Goal: Task Accomplishment & Management: Manage account settings

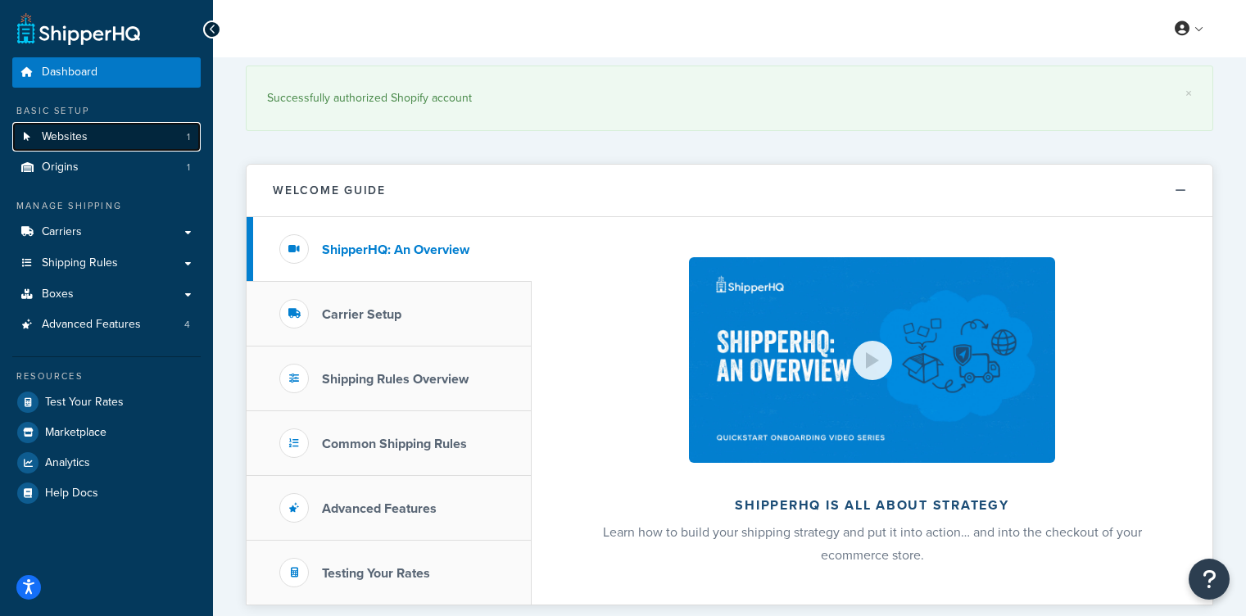
click at [109, 135] on link "Websites 1" at bounding box center [106, 137] width 188 height 30
click at [153, 143] on link "Websites 1" at bounding box center [106, 137] width 188 height 30
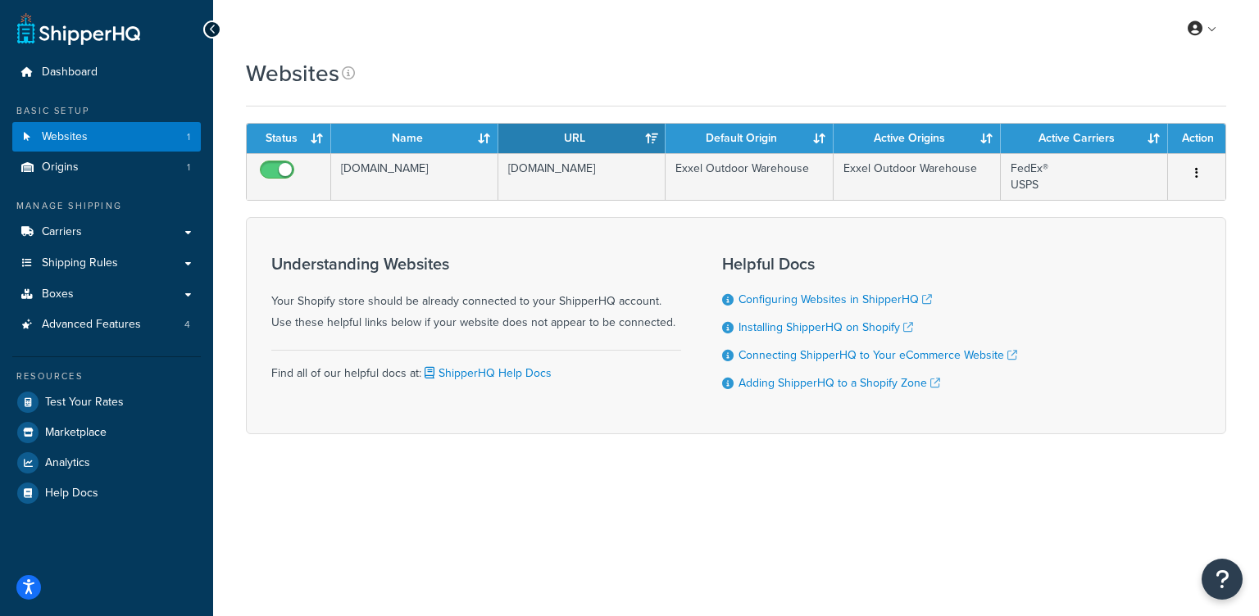
click at [1019, 494] on div "My Profile Billing Global Settings Contact Us Logout Websites Contact Us Send U…" at bounding box center [736, 308] width 1046 height 616
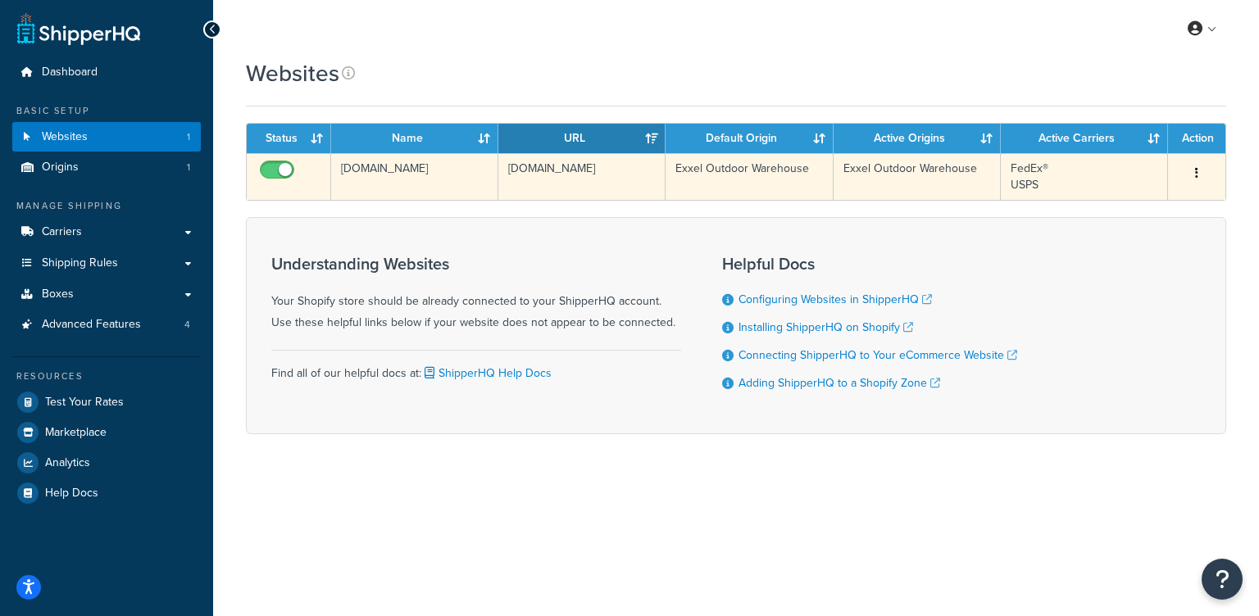
click at [1204, 176] on button "button" at bounding box center [1196, 174] width 23 height 26
click at [1154, 208] on link "Edit" at bounding box center [1129, 206] width 129 height 34
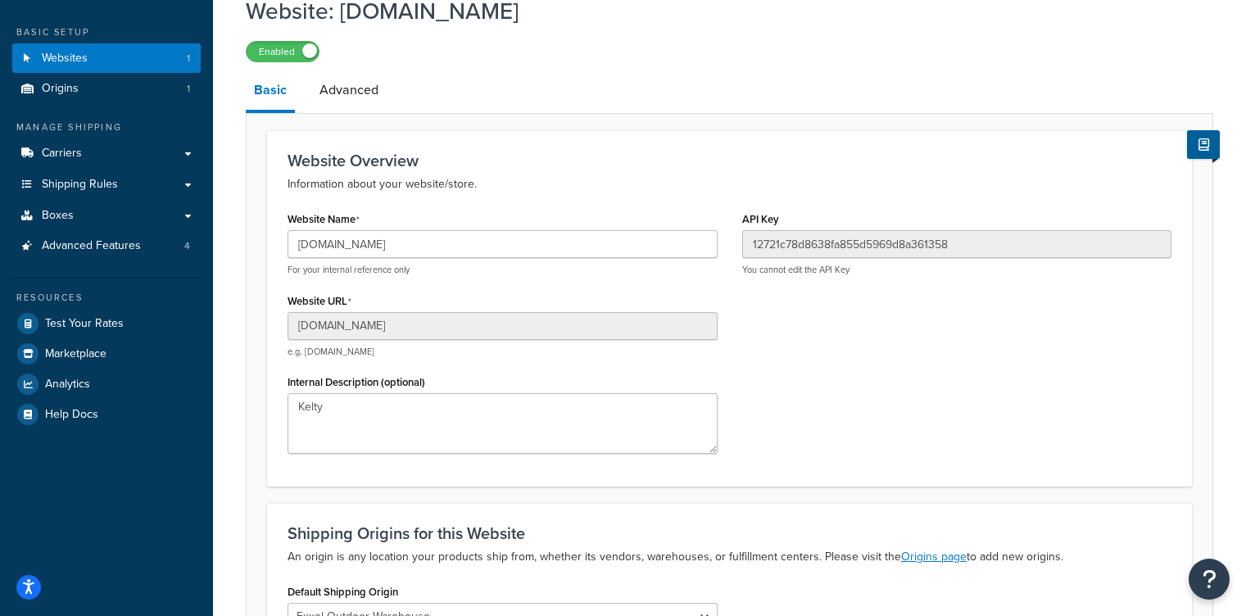
scroll to position [80, 0]
click at [366, 102] on link "Advanced" at bounding box center [348, 88] width 75 height 39
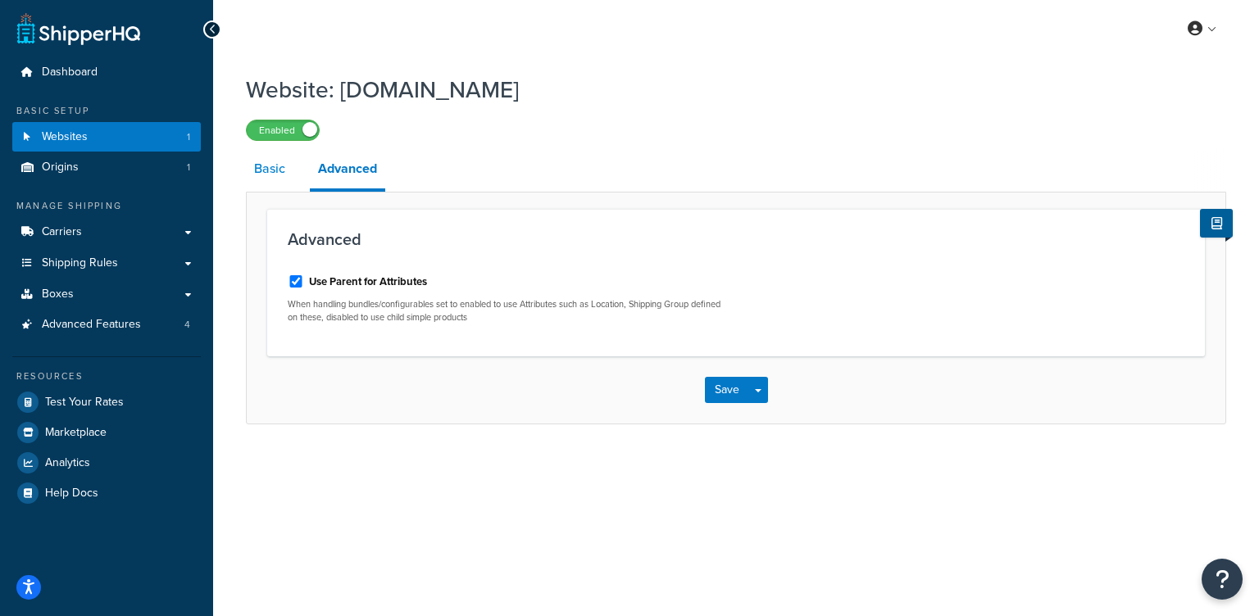
click at [276, 163] on link "Basic" at bounding box center [270, 168] width 48 height 39
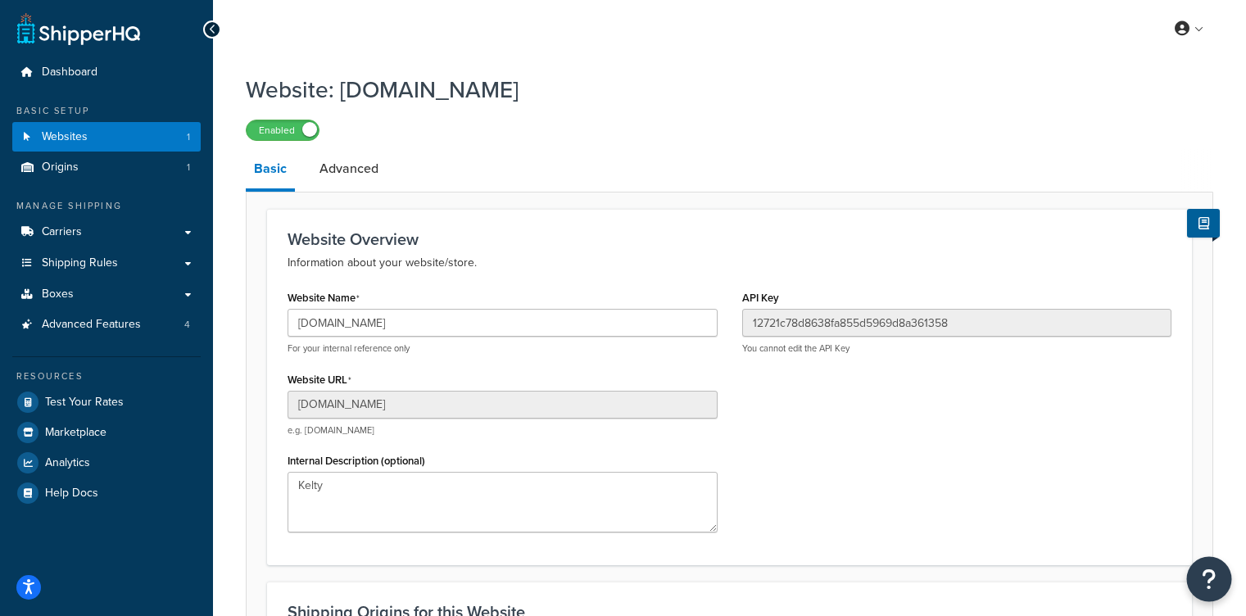
click at [1214, 580] on icon "Open Resource Center" at bounding box center [1210, 579] width 16 height 23
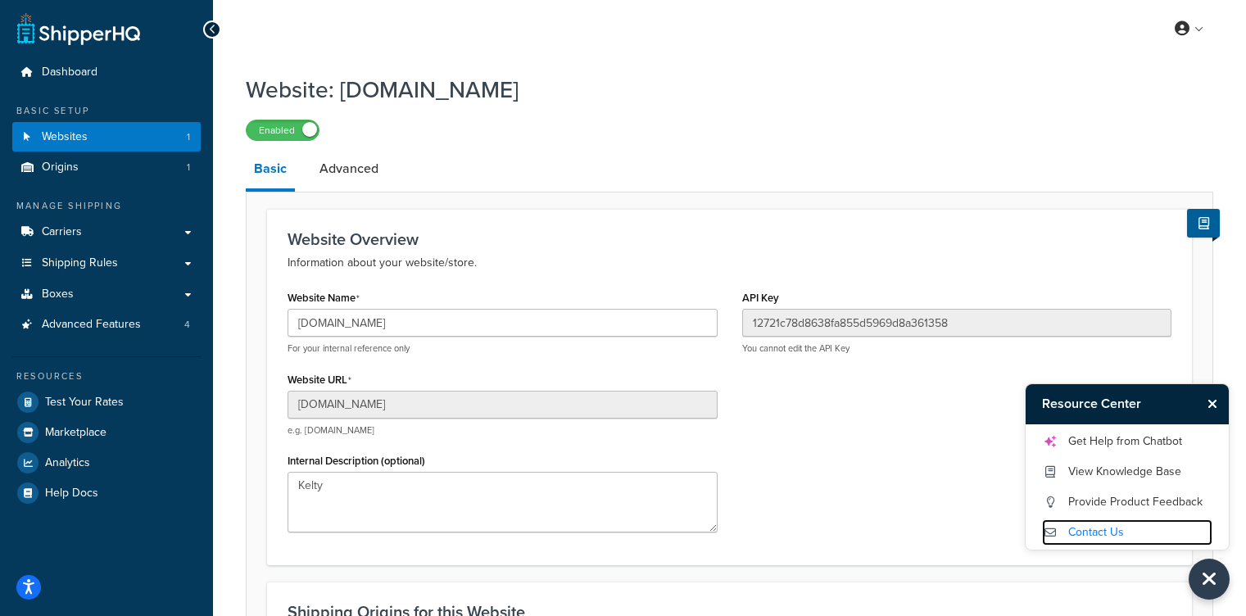
click at [1126, 531] on link "Contact Us" at bounding box center [1127, 533] width 170 height 26
click at [914, 344] on p "You cannot edit the API Key" at bounding box center [957, 349] width 430 height 12
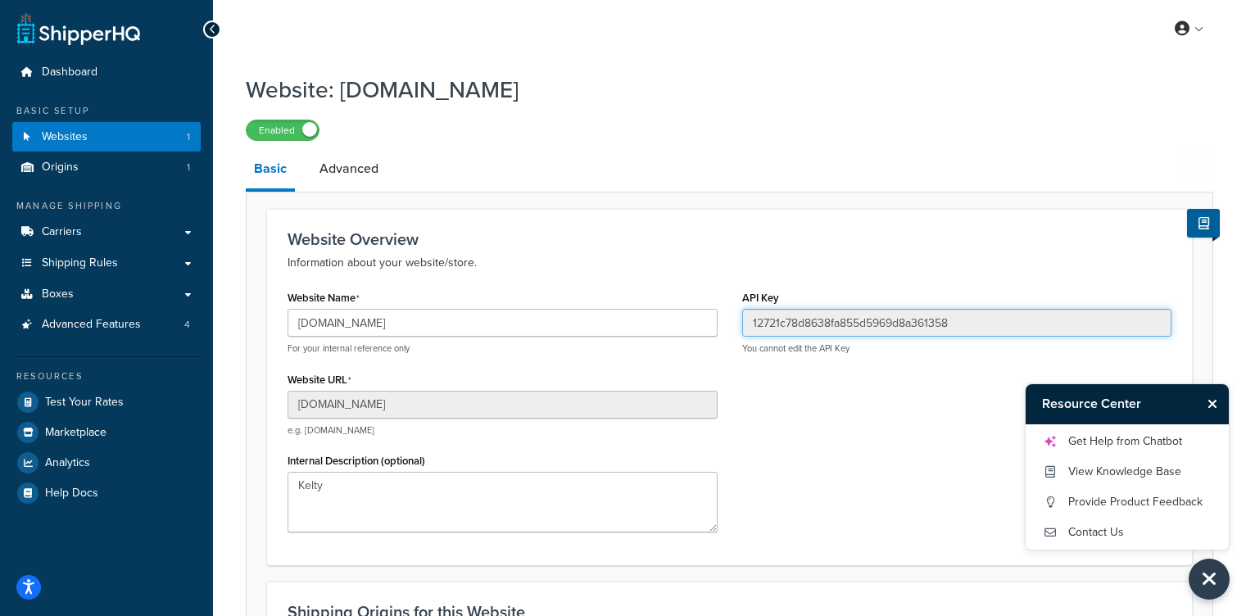
click at [923, 325] on input "12721c78d8638fa855d5969d8a361358" at bounding box center [957, 323] width 430 height 28
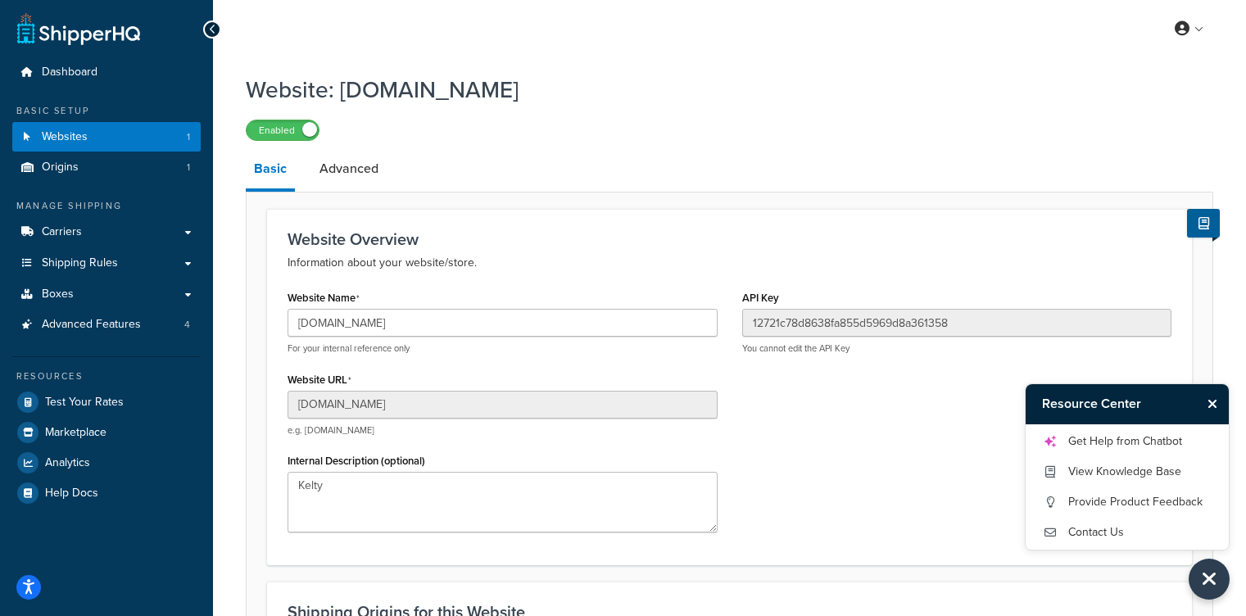
click at [944, 477] on div "Website Name h1dpcq-ih.myshopify.com For your internal reference only Website U…" at bounding box center [729, 415] width 909 height 259
click at [901, 511] on div "Website Name h1dpcq-ih.myshopify.com For your internal reference only Website U…" at bounding box center [729, 415] width 909 height 259
click at [1216, 402] on icon "Close Resource Center" at bounding box center [1213, 403] width 10 height 13
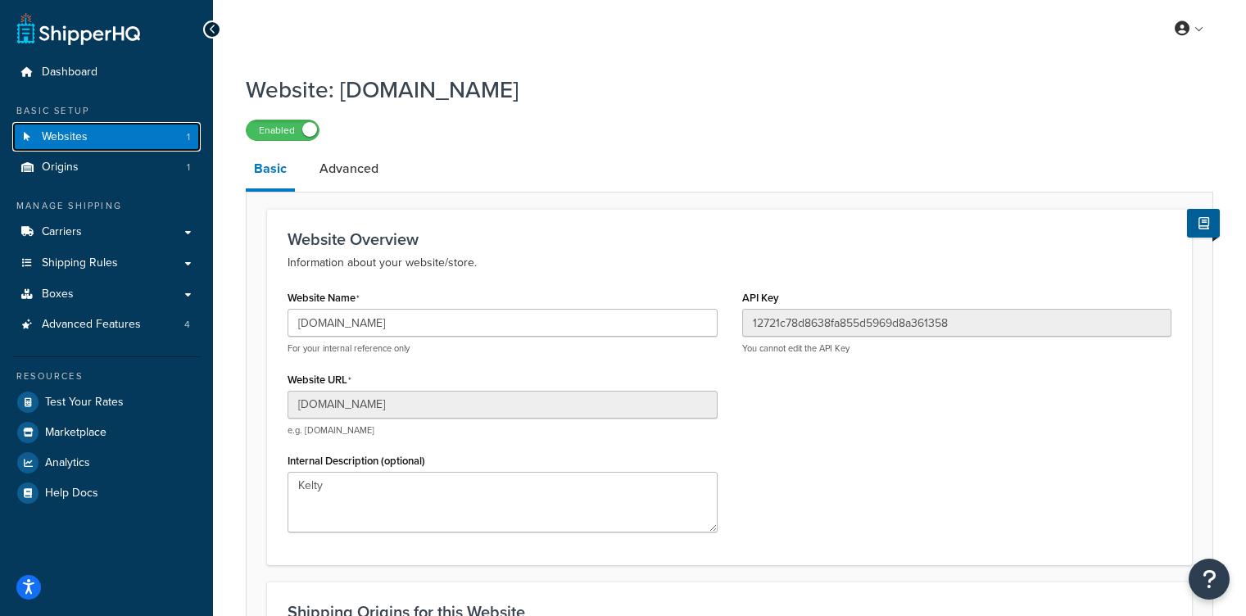
click at [96, 137] on link "Websites 1" at bounding box center [106, 137] width 188 height 30
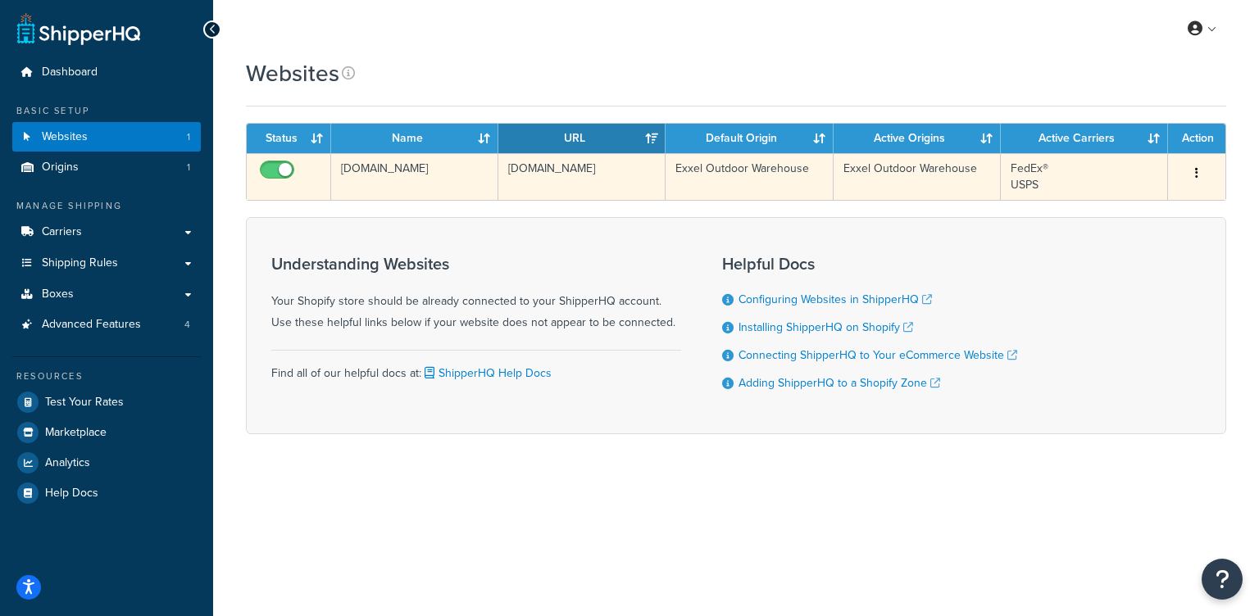
click at [579, 170] on td "h1dpcq-ih.myshopify.com" at bounding box center [581, 176] width 167 height 47
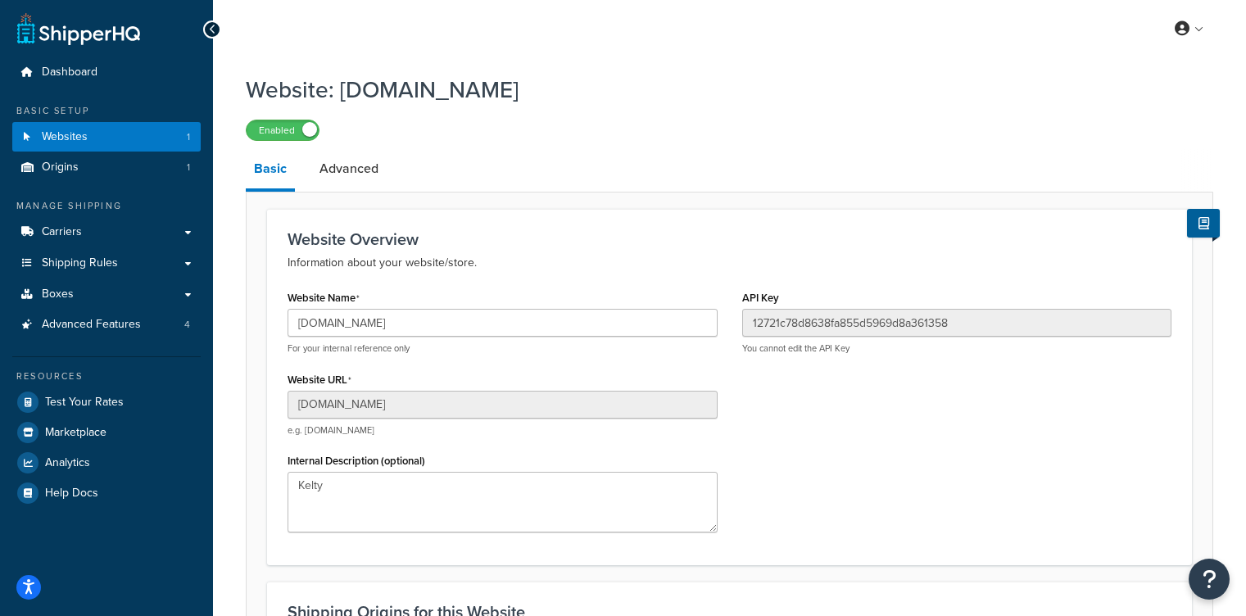
click at [842, 305] on div "API Key 12721c78d8638fa855d5969d8a361358 You cannot edit the API Key" at bounding box center [957, 320] width 430 height 69
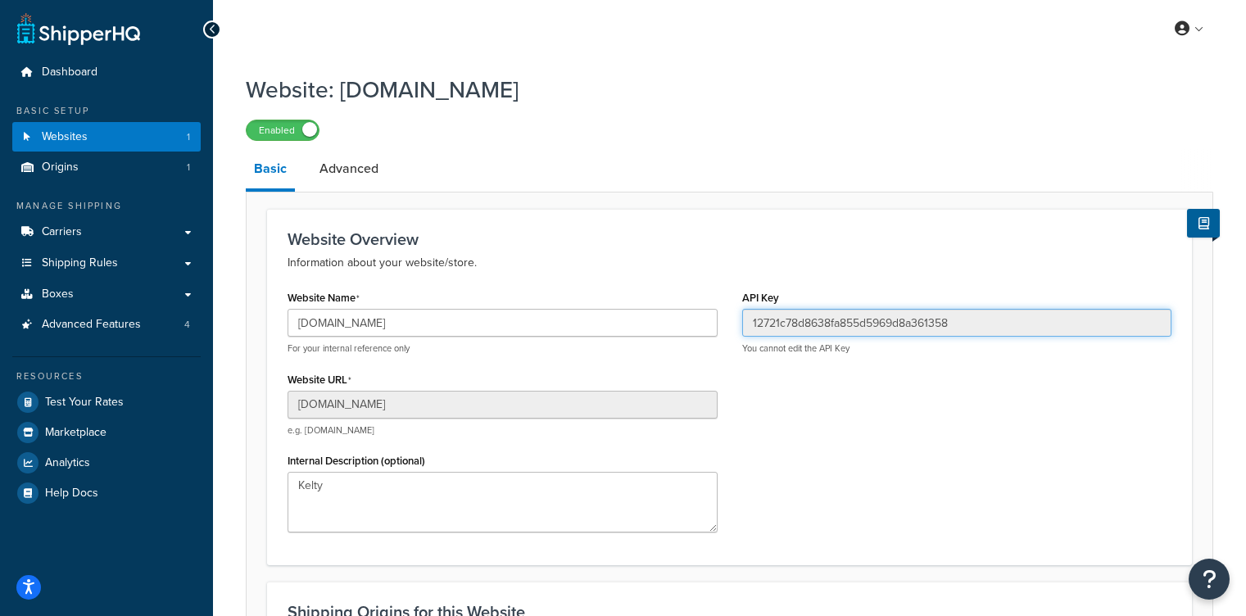
click at [845, 320] on input "12721c78d8638fa855d5969d8a361358" at bounding box center [957, 323] width 430 height 28
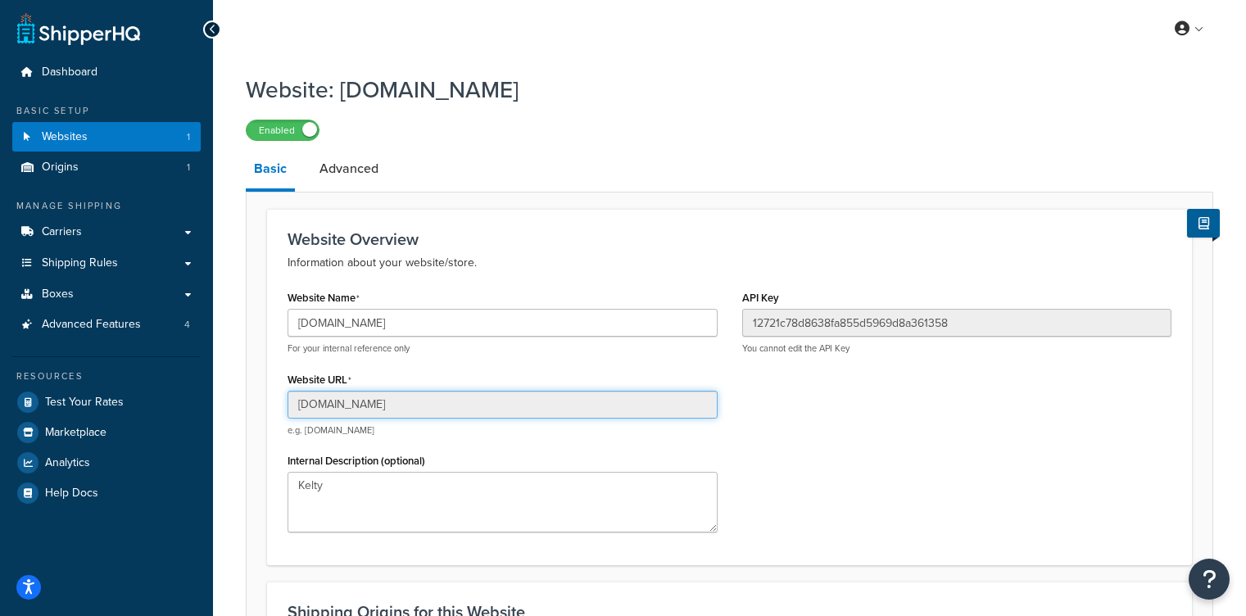
click at [540, 418] on input "h1dpcq-ih.myshopify.com" at bounding box center [503, 405] width 430 height 28
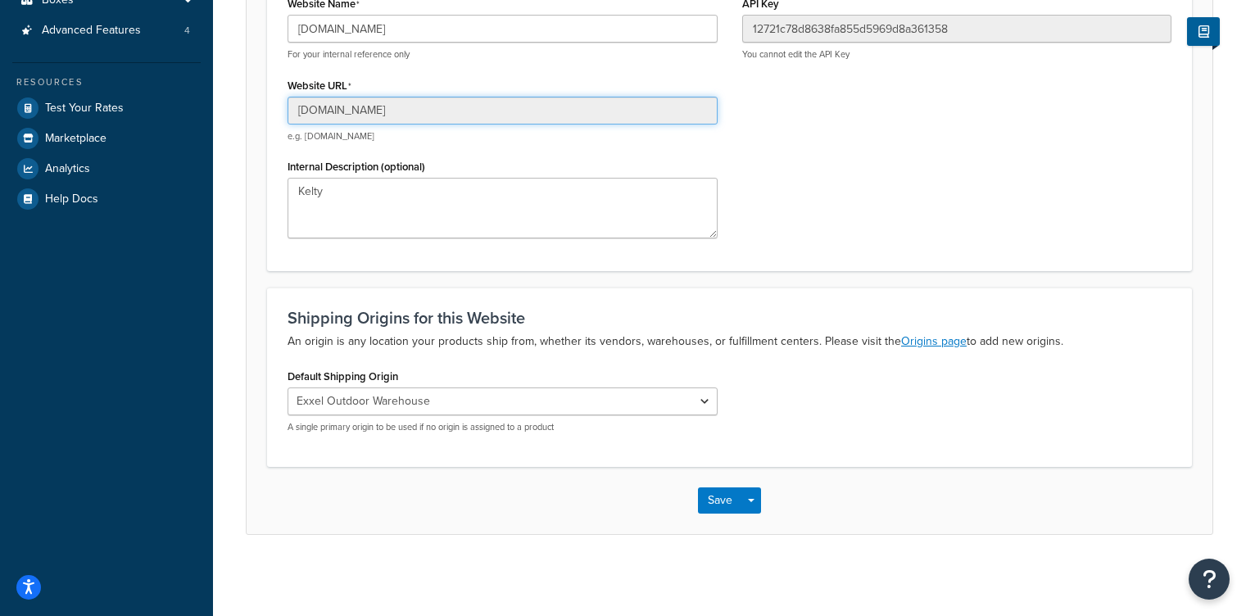
scroll to position [296, 0]
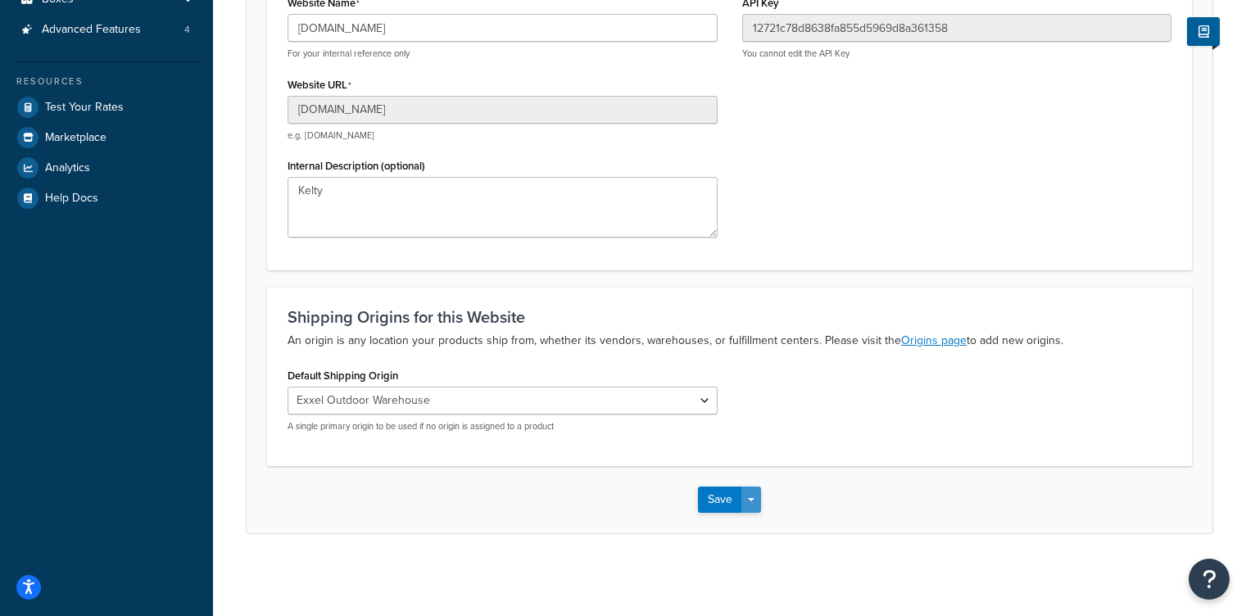
click at [751, 502] on span "button" at bounding box center [751, 499] width 7 height 3
click at [898, 478] on div "Save Save Dropdown Save and Edit" at bounding box center [730, 499] width 966 height 67
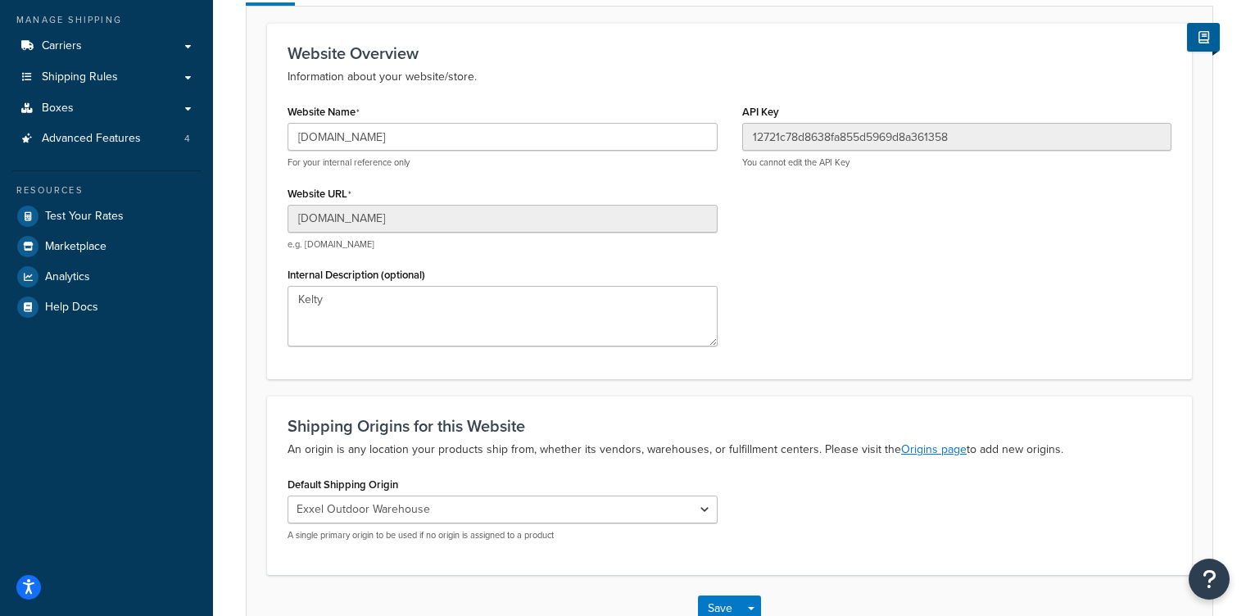
scroll to position [0, 0]
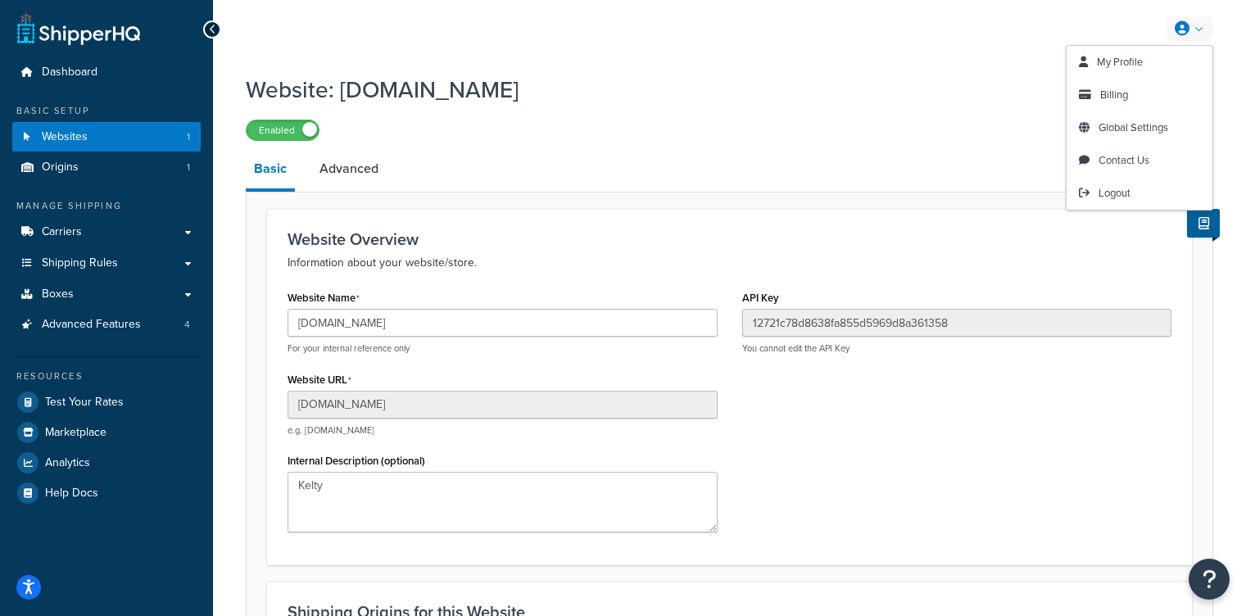
click at [1190, 27] on link at bounding box center [1190, 28] width 47 height 25
click at [1142, 69] on span "My Profile" at bounding box center [1120, 62] width 46 height 16
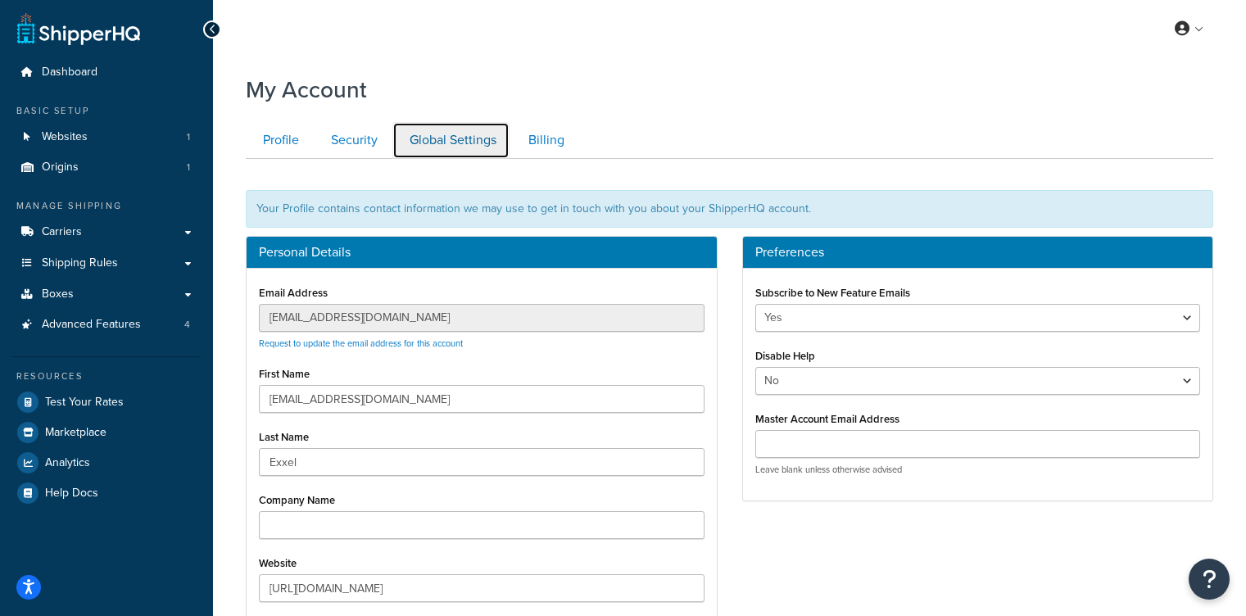
click at [467, 149] on link "Global Settings" at bounding box center [451, 140] width 117 height 37
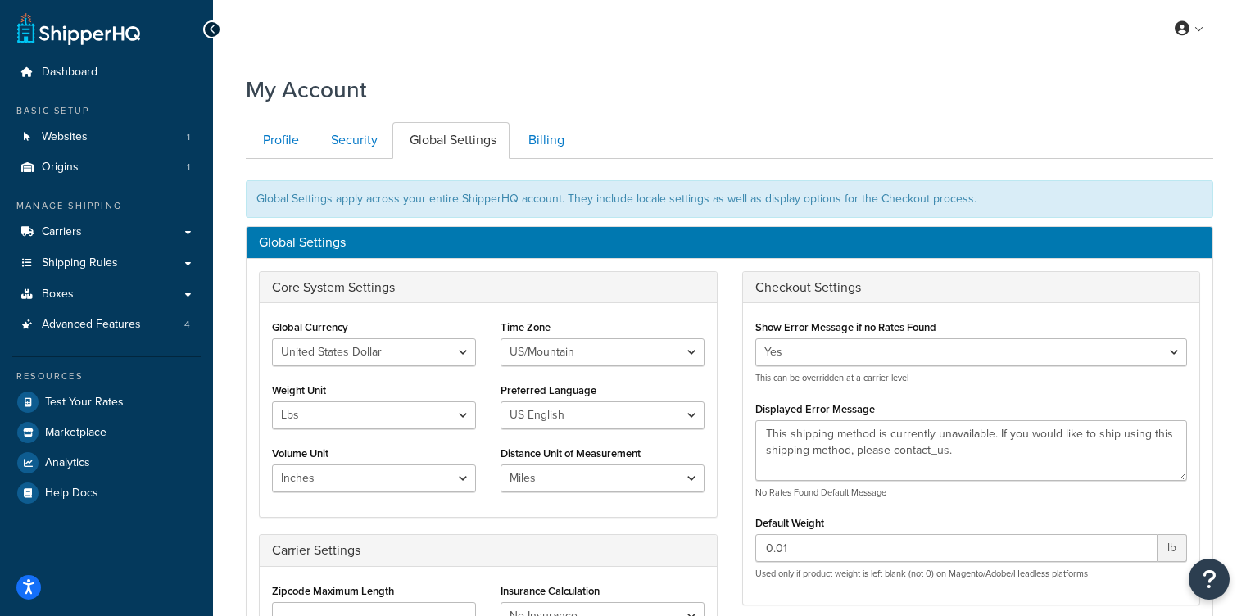
scroll to position [159, 0]
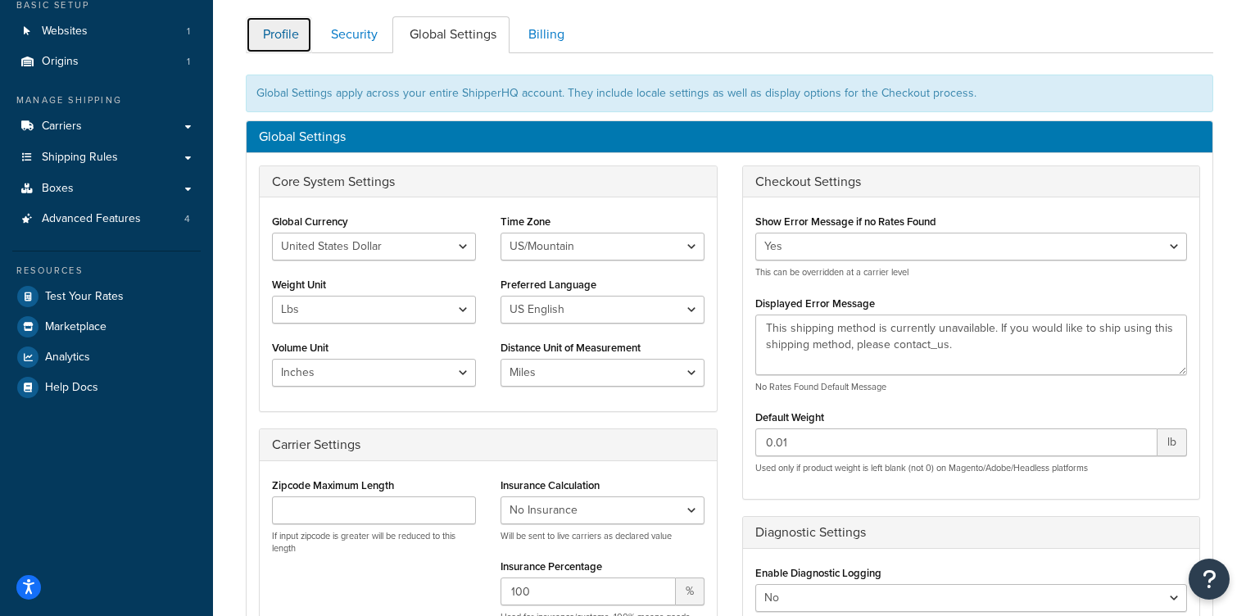
click at [281, 42] on link "Profile" at bounding box center [279, 34] width 66 height 37
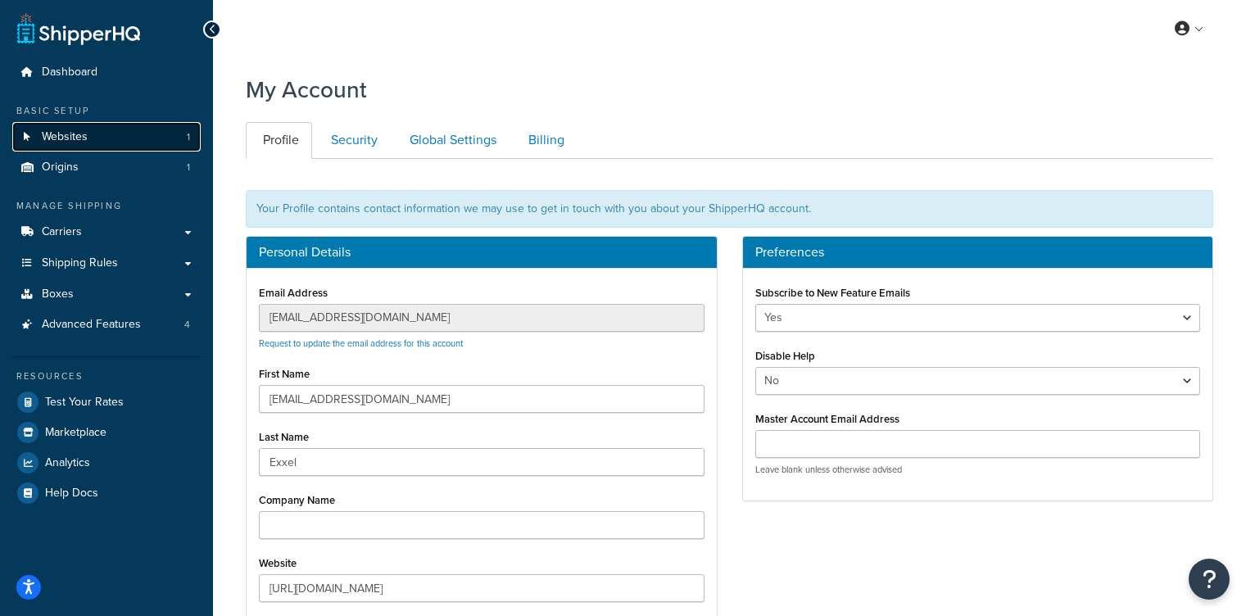
click at [152, 138] on link "Websites 1" at bounding box center [106, 137] width 188 height 30
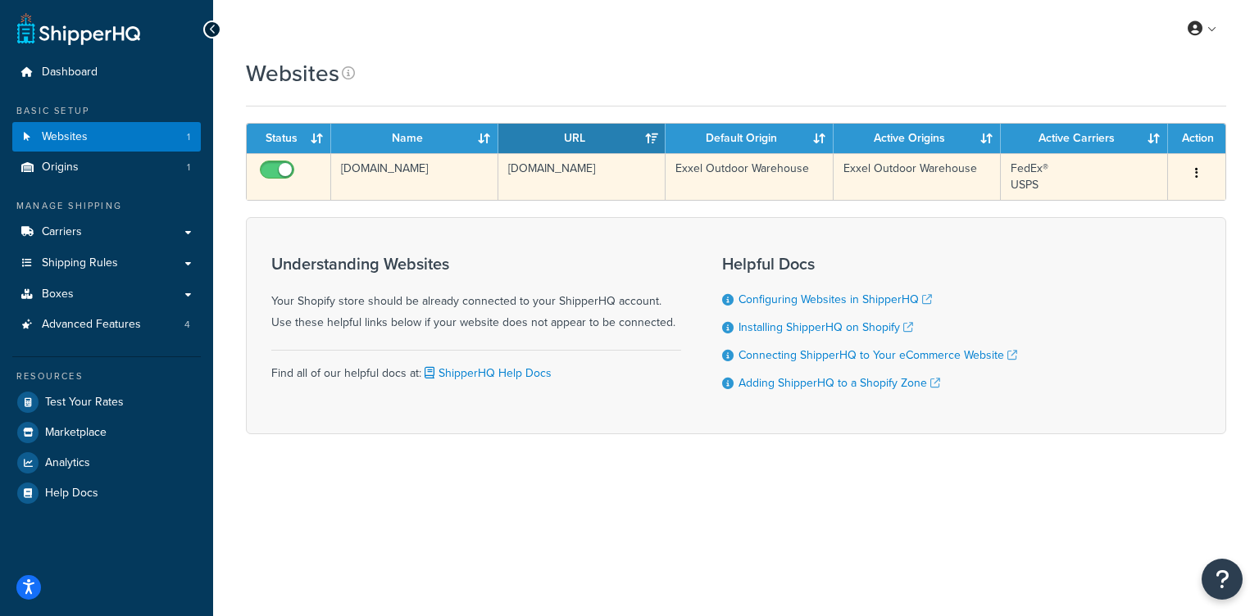
click at [1197, 172] on button "button" at bounding box center [1196, 174] width 23 height 26
click at [1136, 203] on link "Edit" at bounding box center [1129, 206] width 129 height 34
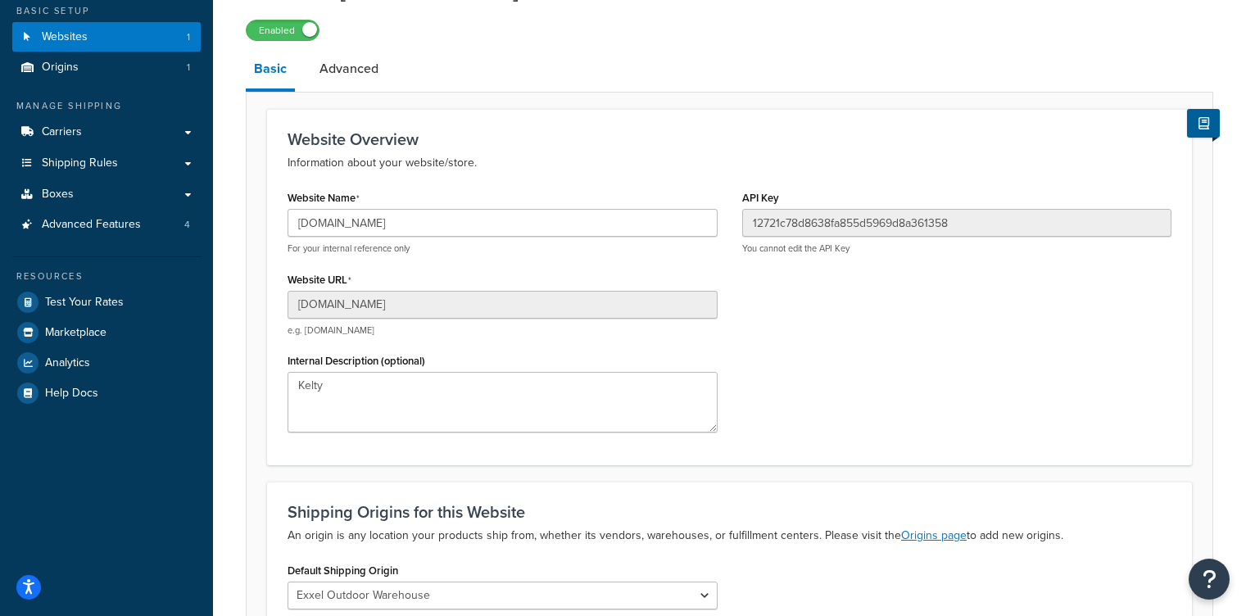
scroll to position [296, 0]
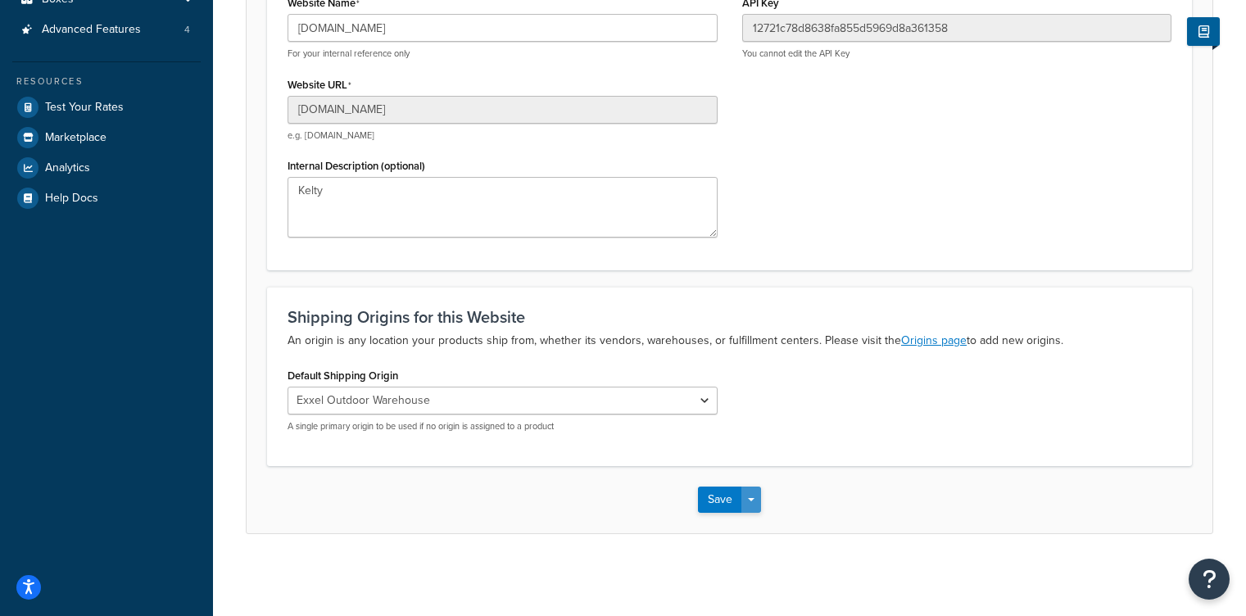
click at [750, 502] on span "button" at bounding box center [751, 499] width 7 height 3
click at [766, 529] on button "Save and Edit" at bounding box center [758, 530] width 120 height 34
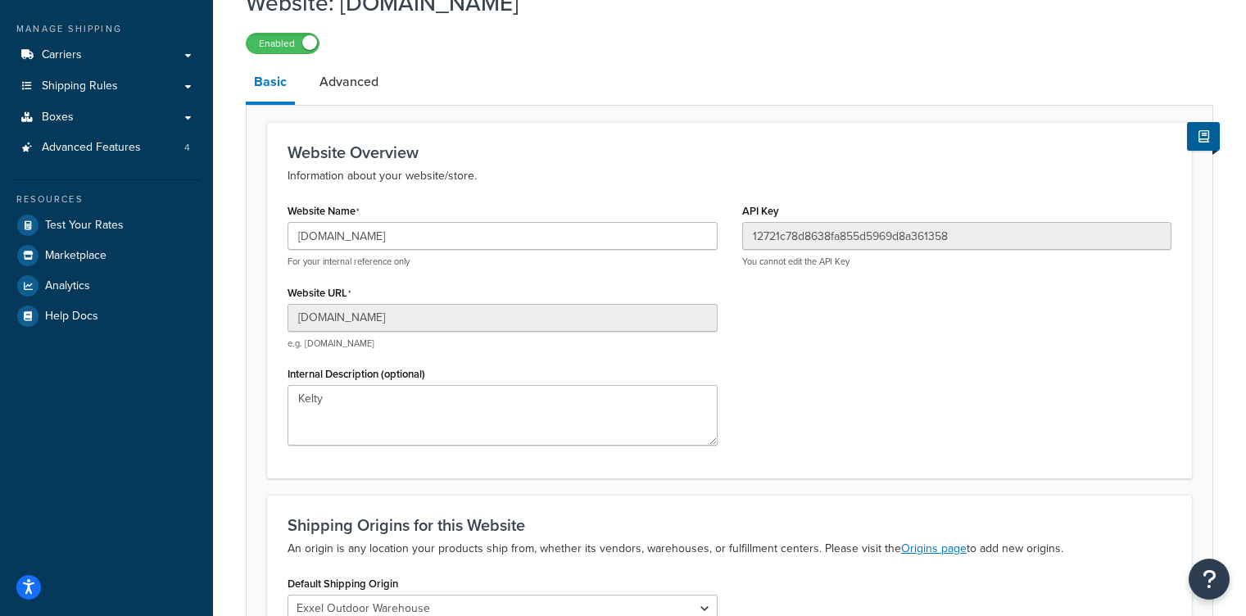
scroll to position [386, 0]
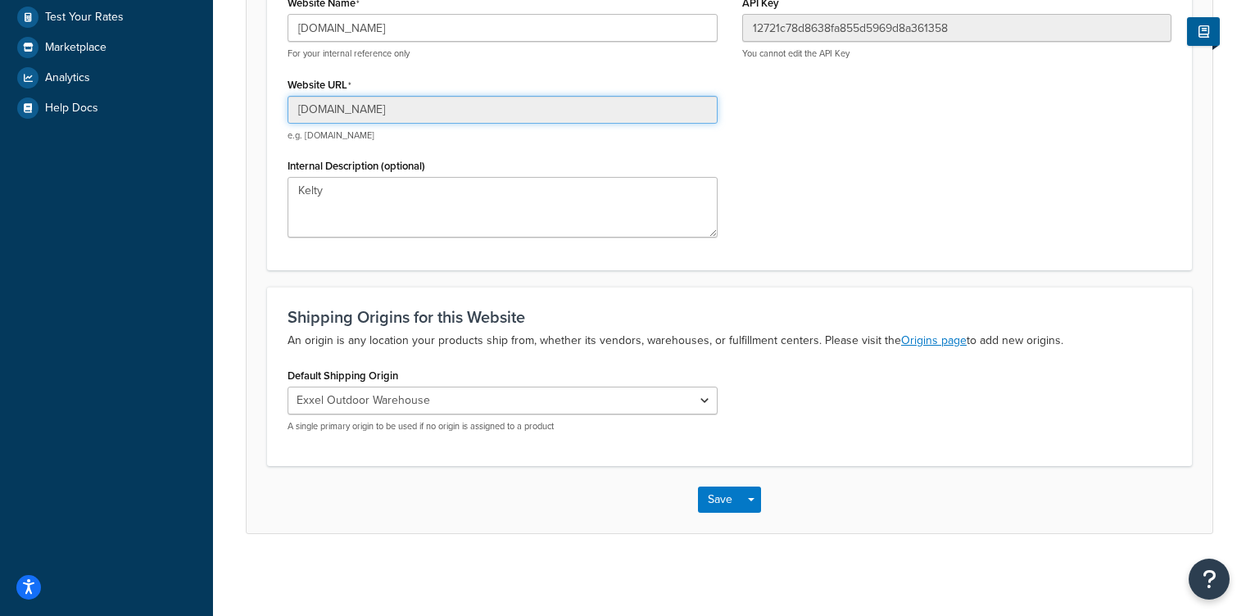
click at [528, 120] on input "[DOMAIN_NAME]" at bounding box center [503, 110] width 430 height 28
click at [529, 116] on input "[DOMAIN_NAME]" at bounding box center [503, 110] width 430 height 28
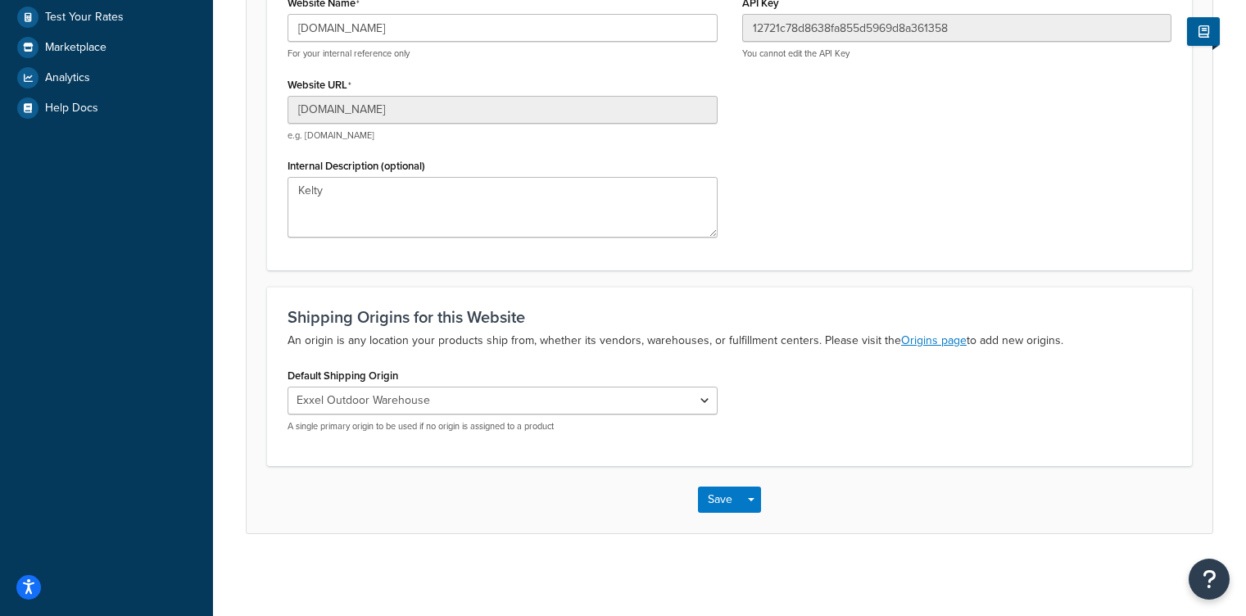
click at [799, 186] on div "Website Name h1dpcq-ih.myshopify.com For your internal reference only Website U…" at bounding box center [729, 120] width 909 height 259
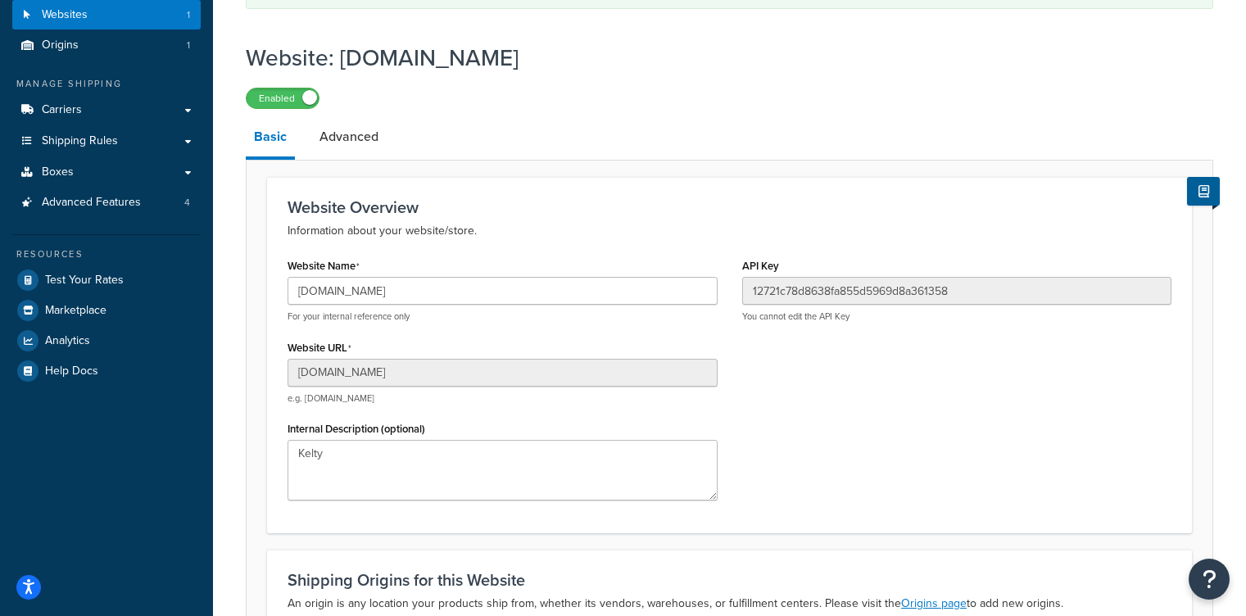
scroll to position [0, 0]
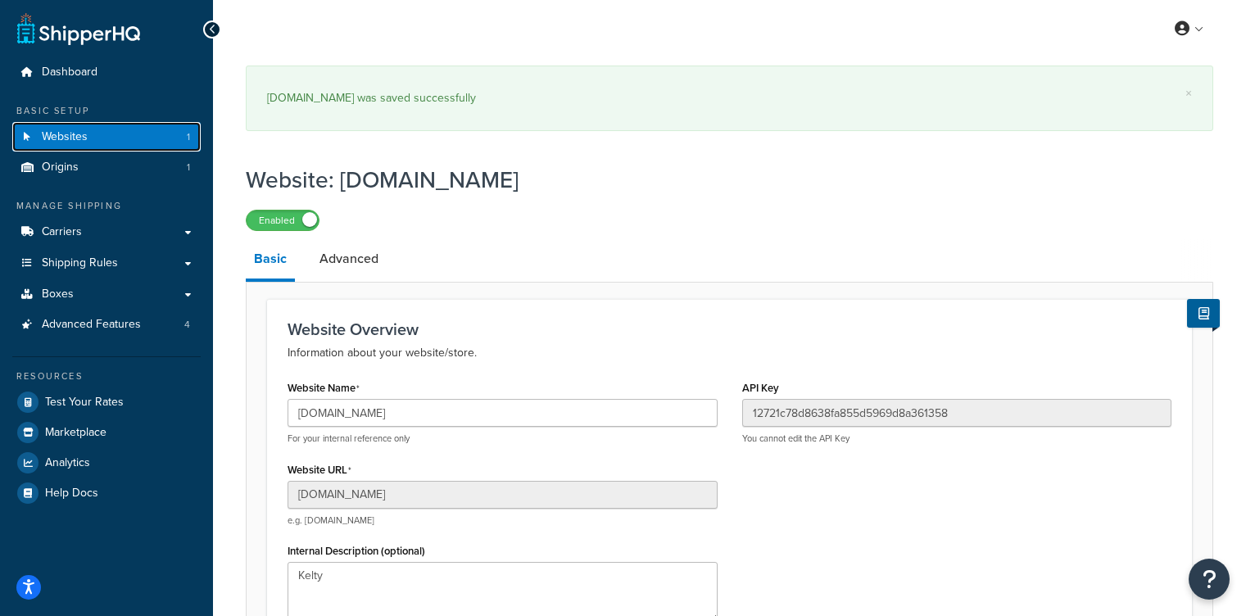
click at [152, 140] on link "Websites 1" at bounding box center [106, 137] width 188 height 30
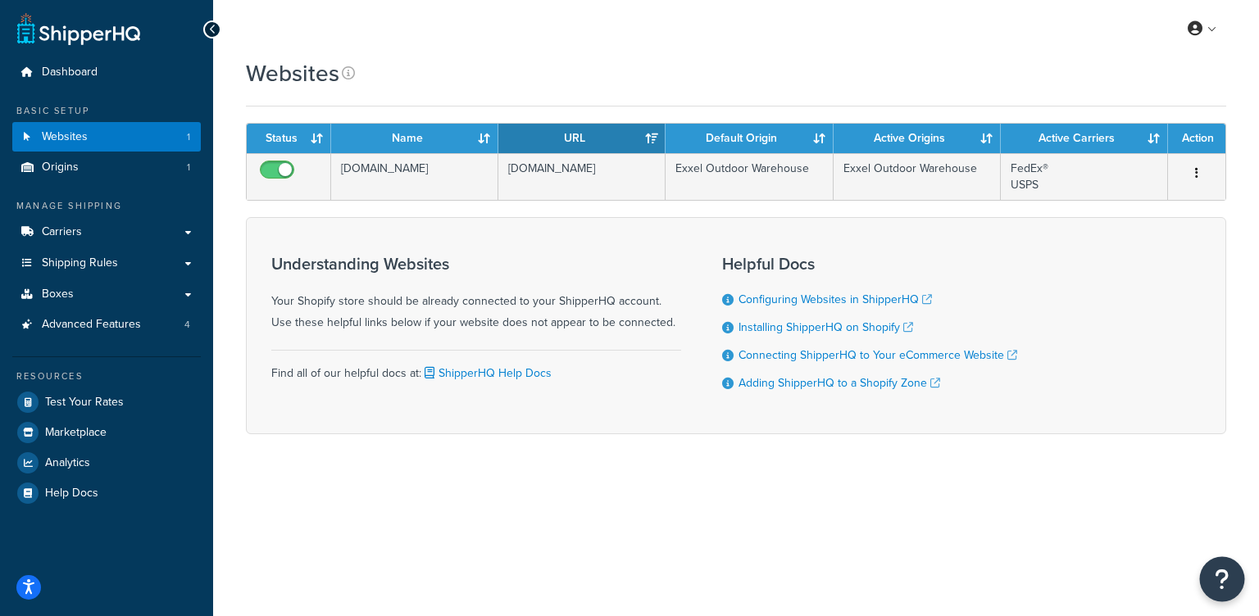
click at [1203, 588] on button "Open Resource Center" at bounding box center [1222, 579] width 45 height 45
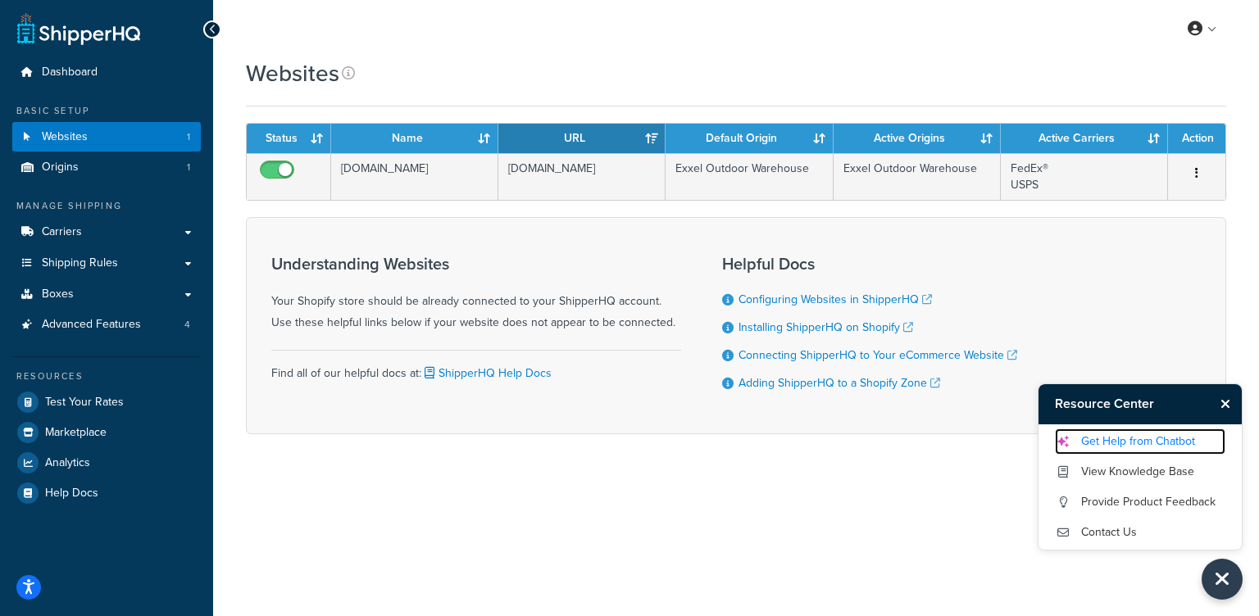
click at [1142, 450] on link "Get Help from Chatbot" at bounding box center [1140, 442] width 170 height 26
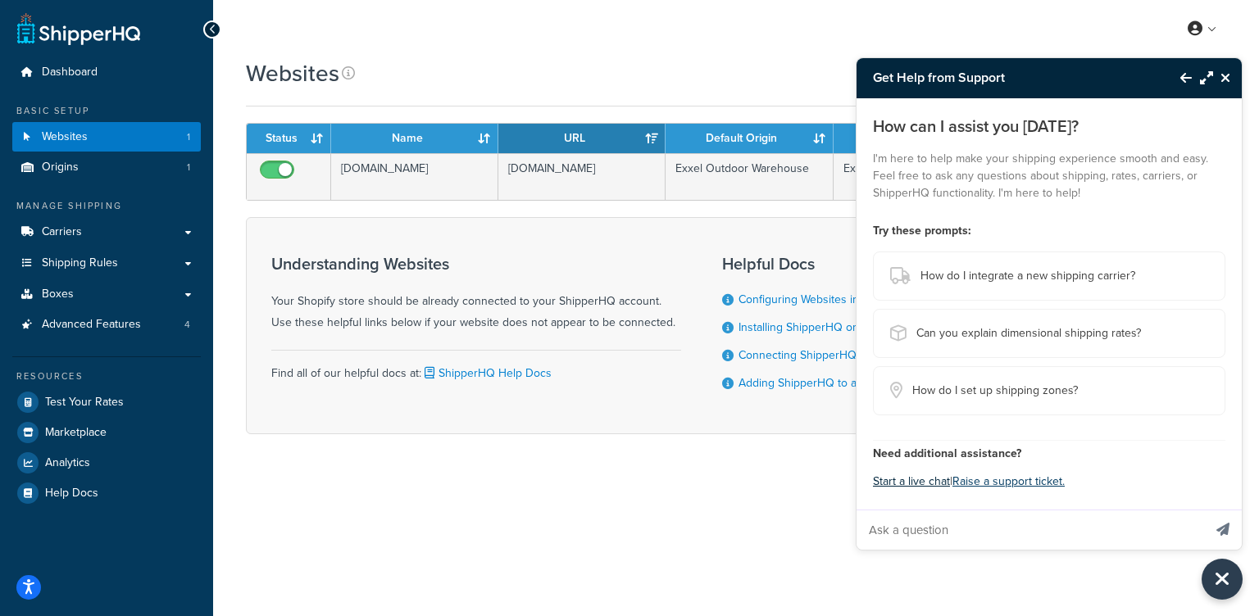
click at [907, 487] on button "Start a live chat" at bounding box center [911, 481] width 77 height 23
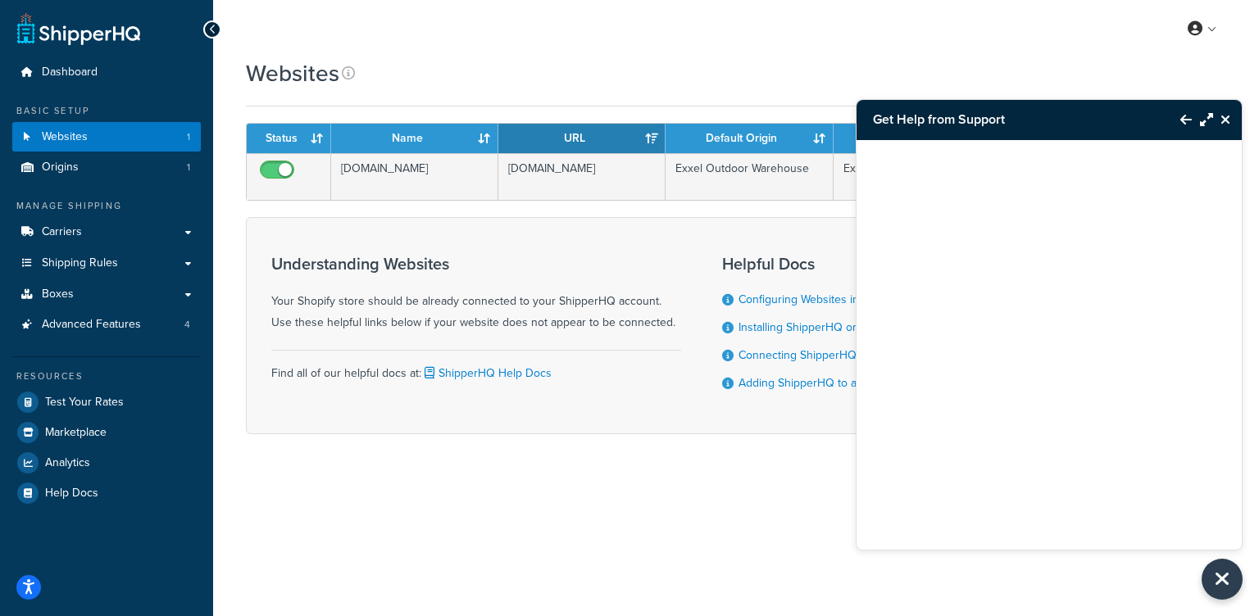
click at [1231, 116] on button "Close Resource Center" at bounding box center [1227, 120] width 29 height 20
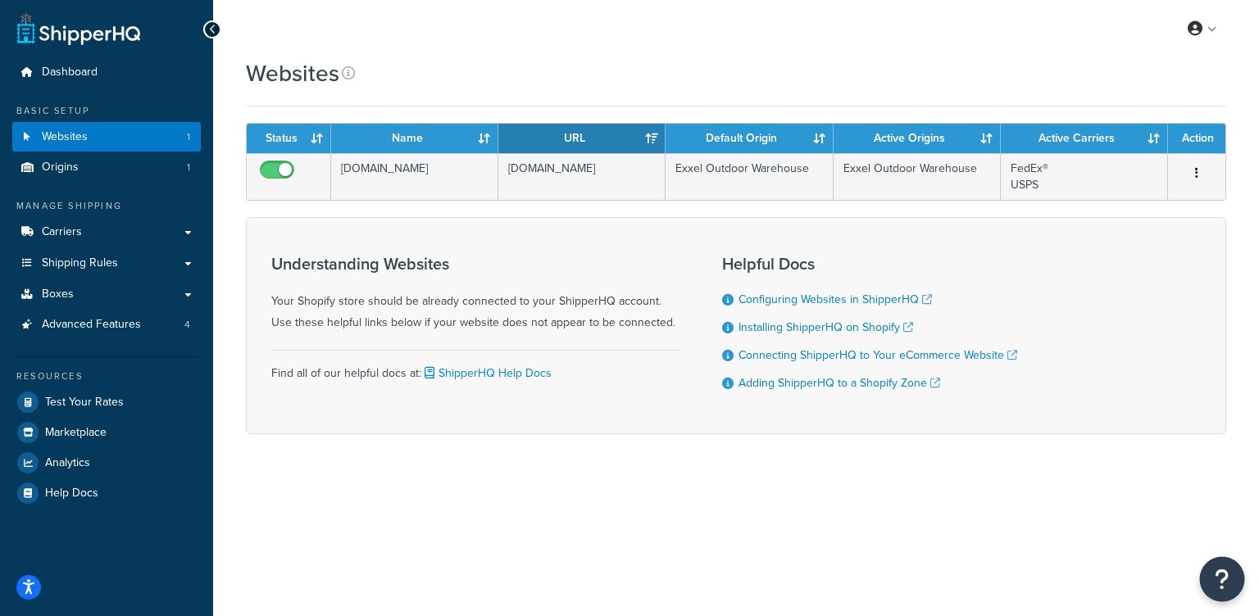
click at [1223, 568] on icon "Open Resource Center" at bounding box center [1222, 579] width 16 height 23
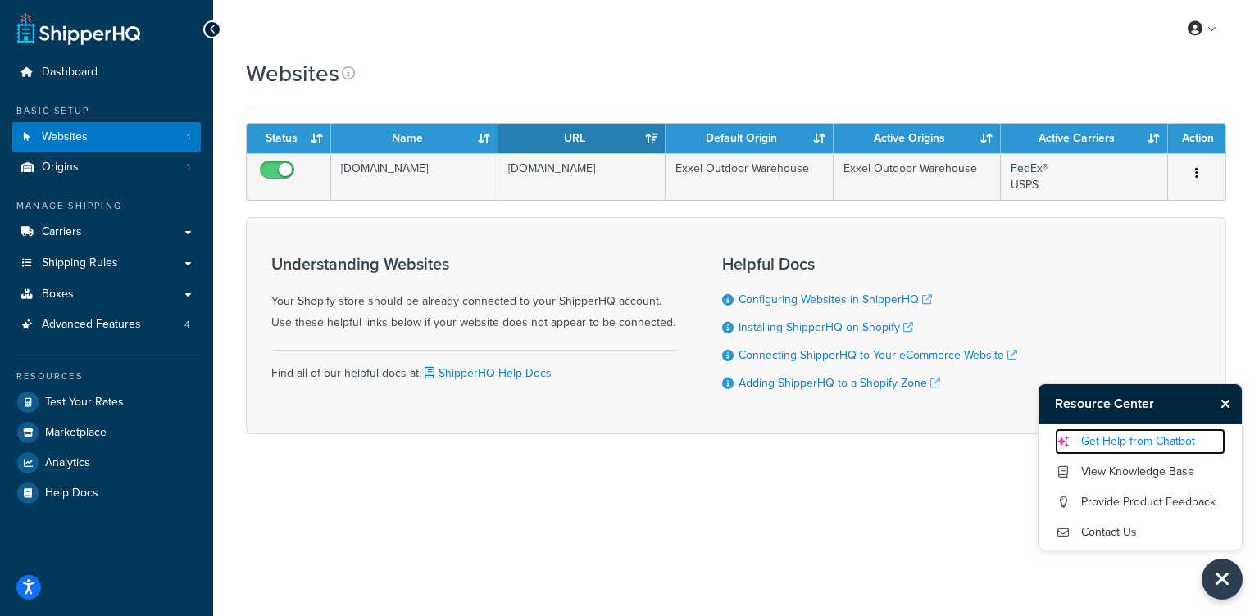
click at [1155, 444] on link "Get Help from Chatbot" at bounding box center [1140, 442] width 170 height 26
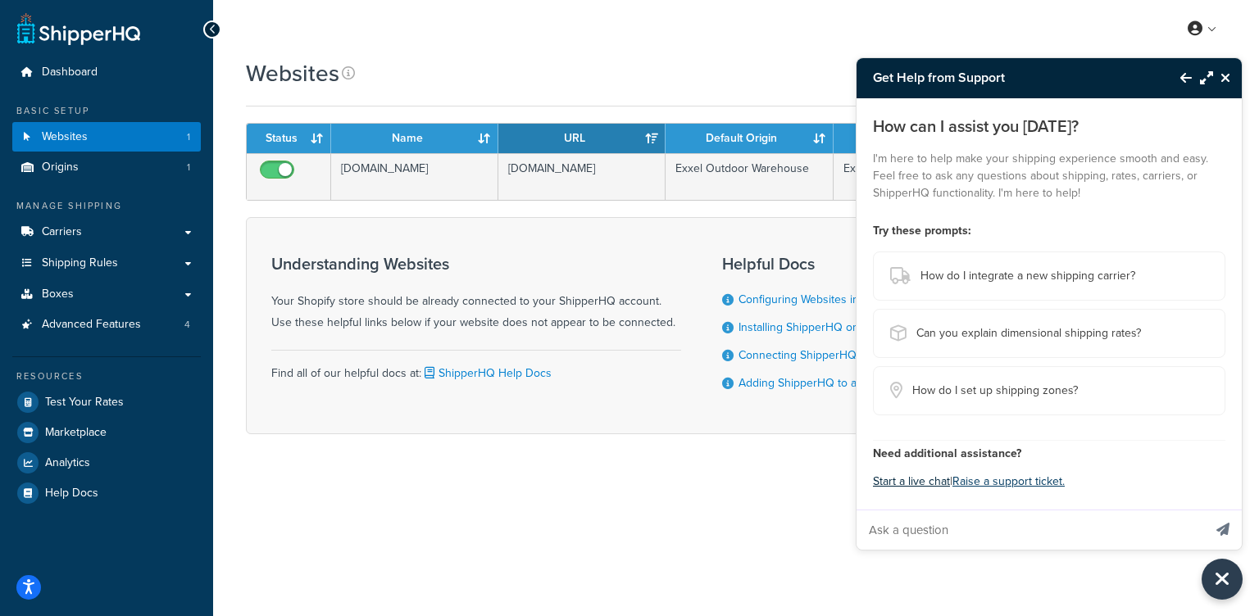
click at [930, 485] on button "Start a live chat" at bounding box center [911, 481] width 77 height 23
